Goal: Task Accomplishment & Management: Use online tool/utility

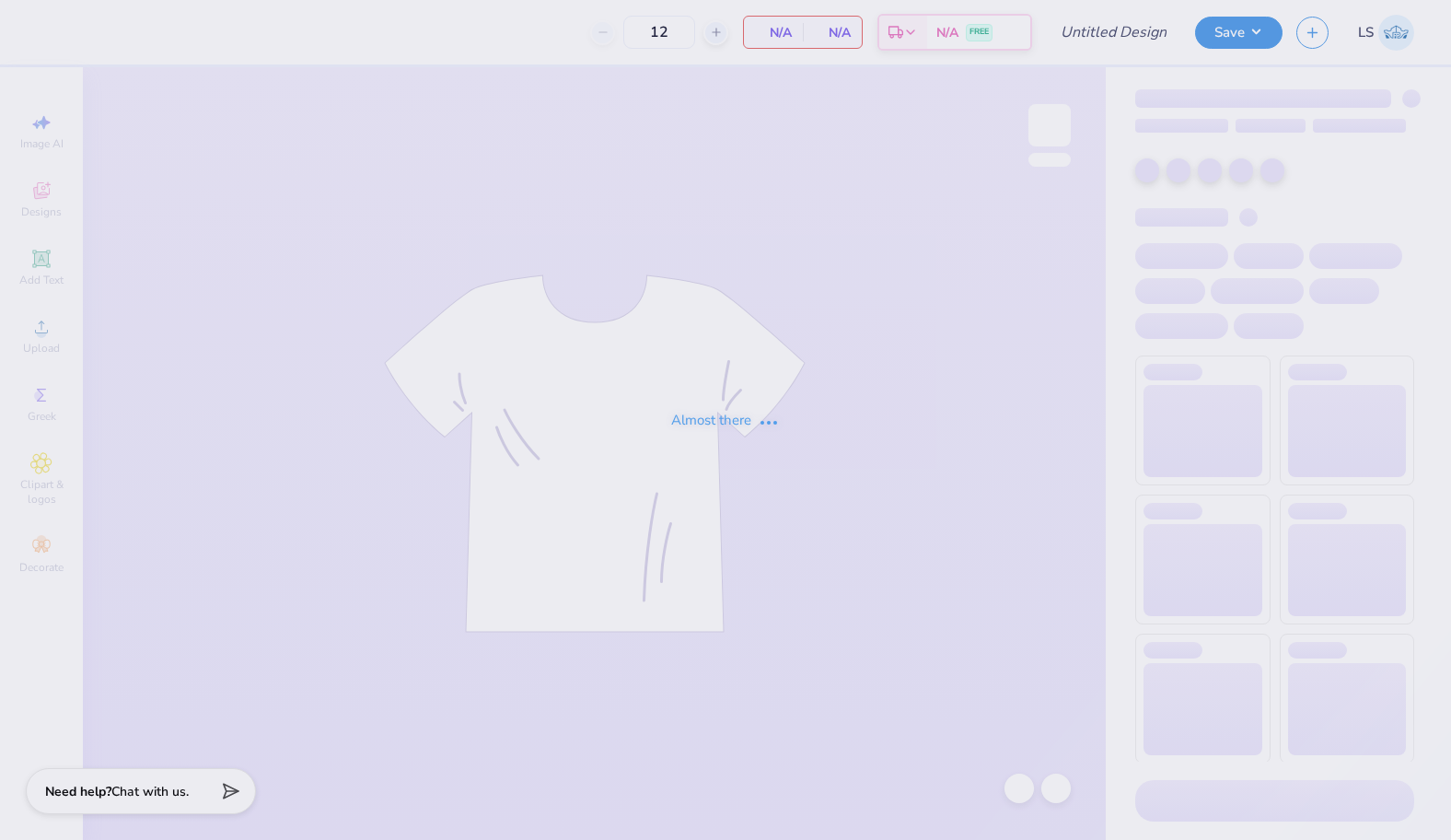
type input "kappa barn formal merch"
type input "50"
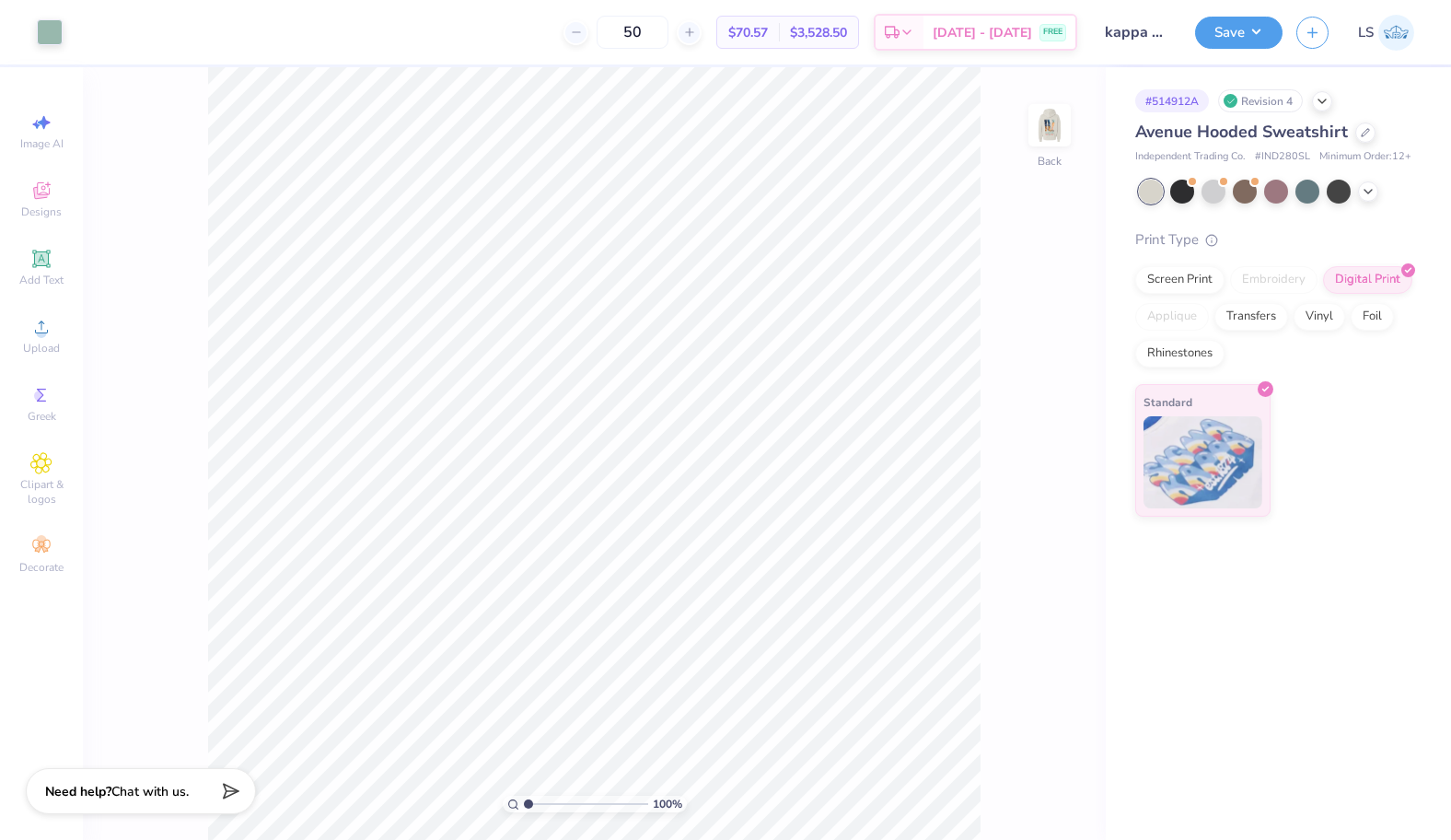
click at [1363, 36] on span "LS" at bounding box center [1365, 32] width 15 height 21
